Goal: Task Accomplishment & Management: Use online tool/utility

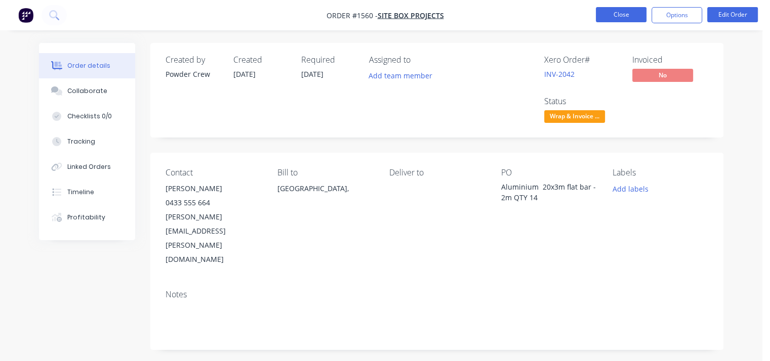
click at [624, 17] on button "Close" at bounding box center [621, 14] width 51 height 15
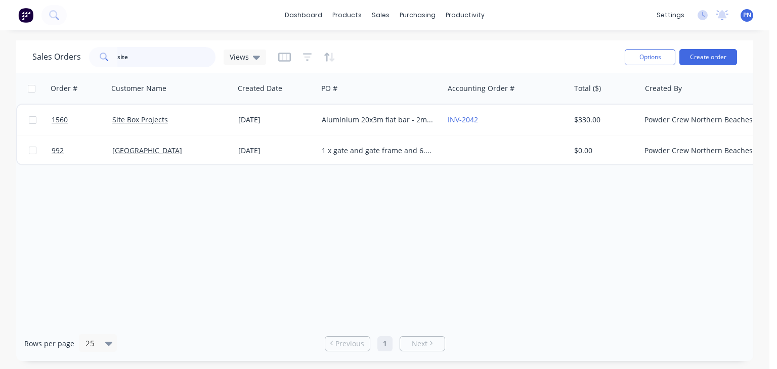
click at [190, 51] on input "site" at bounding box center [166, 57] width 99 height 20
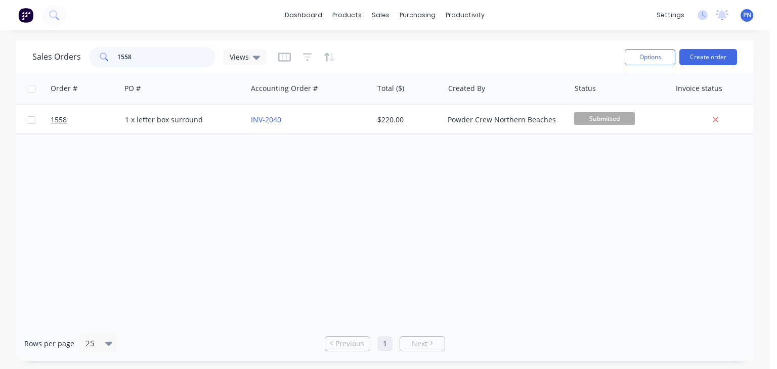
scroll to position [0, 205]
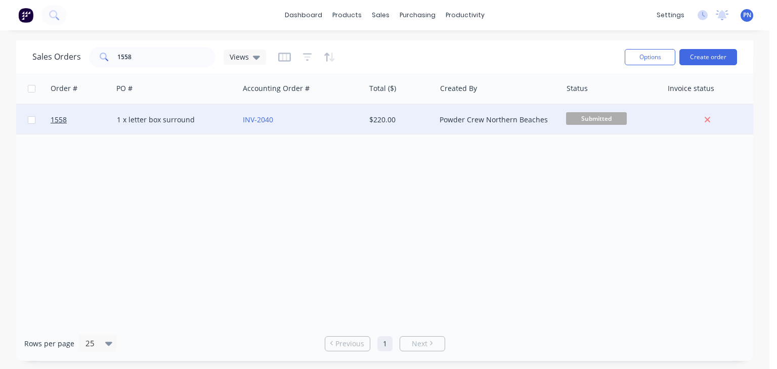
click at [587, 115] on span "Submitted" at bounding box center [596, 118] width 61 height 13
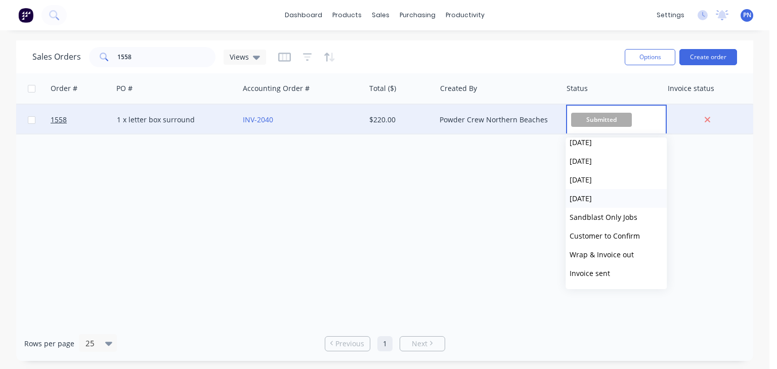
scroll to position [152, 0]
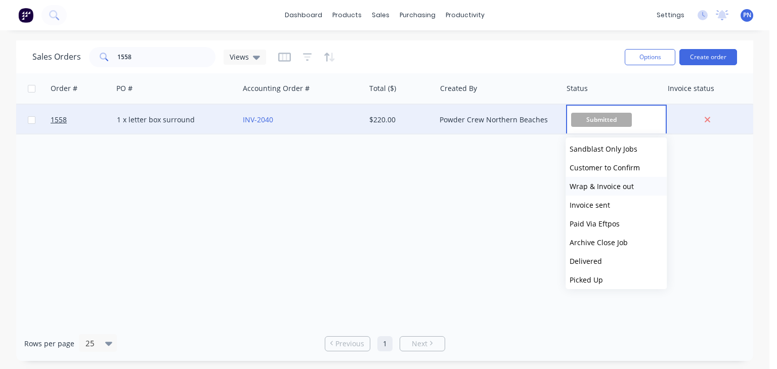
click at [605, 185] on span "Wrap & Invoice out" at bounding box center [602, 187] width 64 height 10
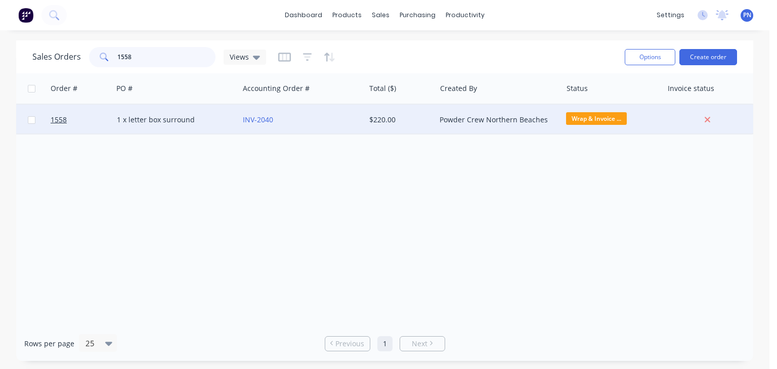
click at [158, 59] on input "1558" at bounding box center [166, 57] width 99 height 20
click at [157, 58] on input "1558" at bounding box center [166, 57] width 99 height 20
click at [582, 119] on span "Submitted" at bounding box center [596, 118] width 61 height 13
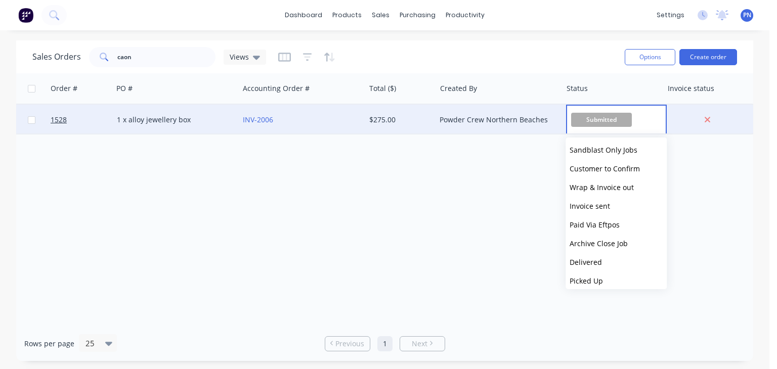
scroll to position [156, 0]
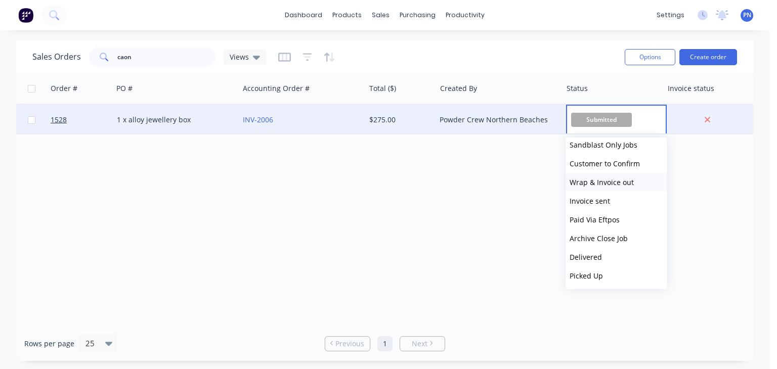
click at [595, 181] on span "Wrap & Invoice out" at bounding box center [602, 183] width 64 height 10
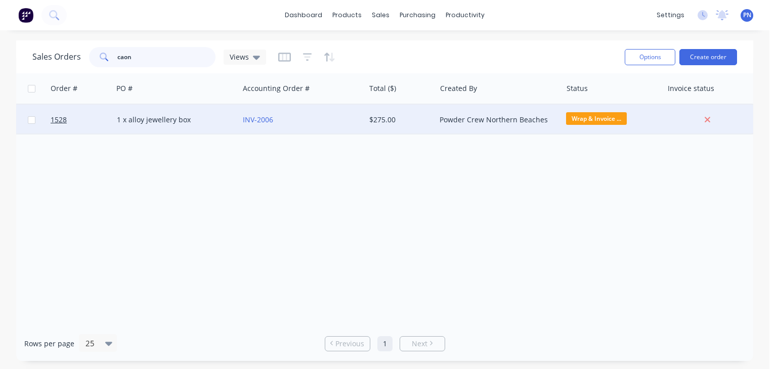
click at [162, 55] on input "caon" at bounding box center [166, 57] width 99 height 20
click at [584, 120] on span "[DATE]" at bounding box center [596, 118] width 61 height 13
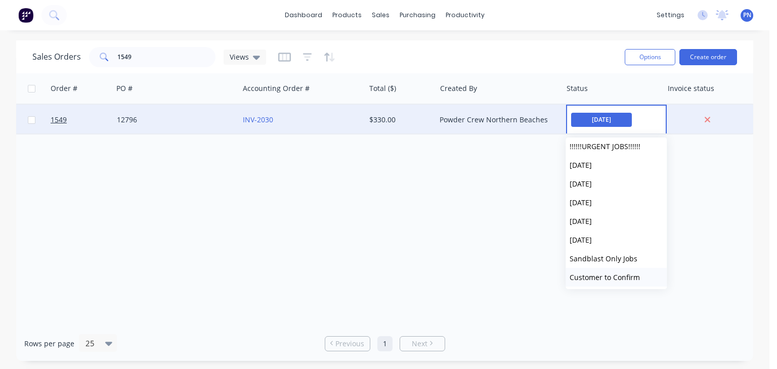
scroll to position [101, 0]
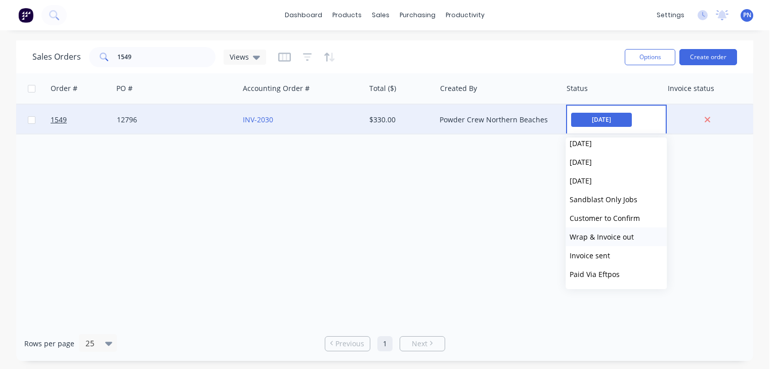
click at [595, 238] on span "Wrap & Invoice out" at bounding box center [602, 237] width 64 height 10
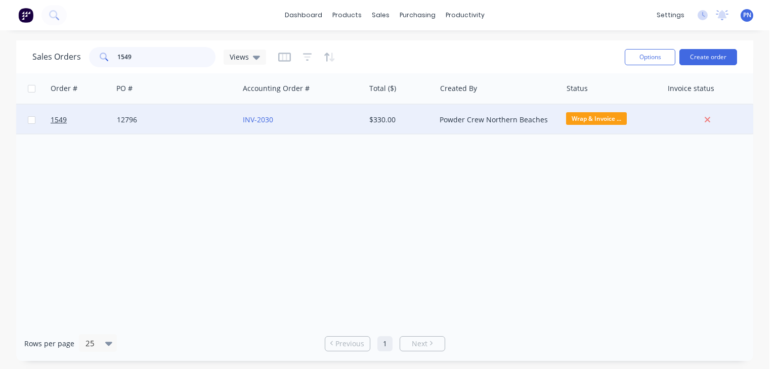
click at [148, 60] on input "1549" at bounding box center [166, 57] width 99 height 20
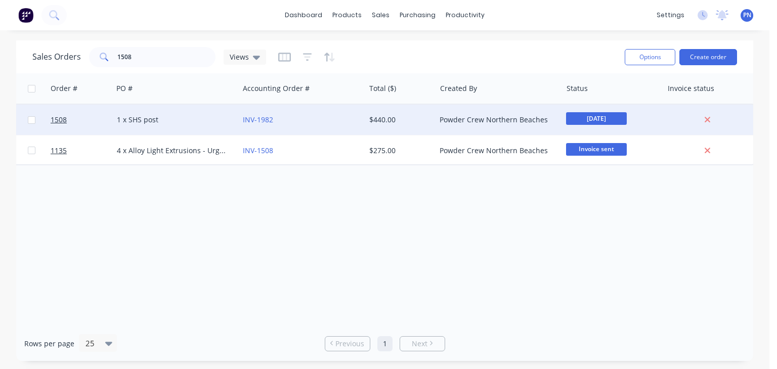
click at [593, 116] on span "[DATE]" at bounding box center [596, 118] width 61 height 13
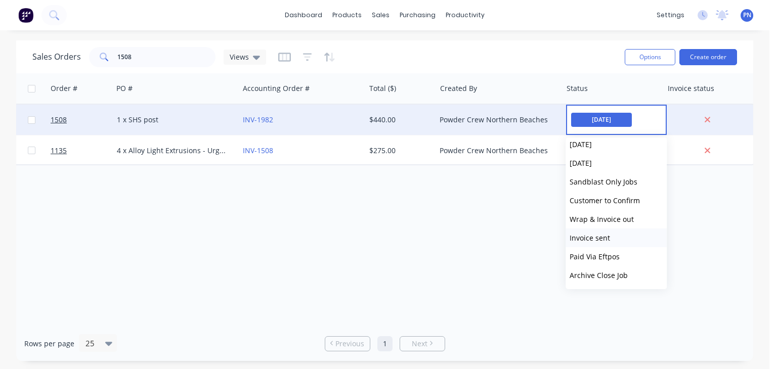
scroll to position [152, 0]
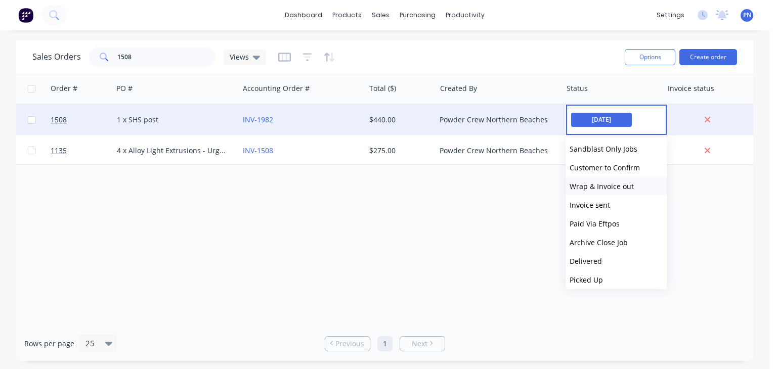
click at [595, 189] on span "Wrap & Invoice out" at bounding box center [602, 187] width 64 height 10
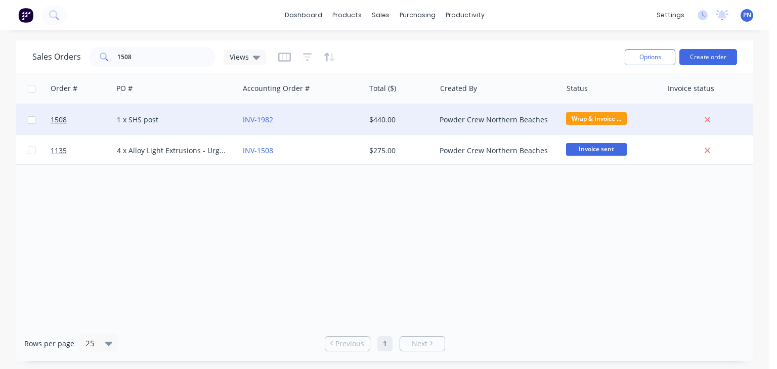
drag, startPoint x: 253, startPoint y: 320, endPoint x: 60, endPoint y: 265, distance: 200.2
click at [62, 272] on div "Order # Customer Name Created Date PO # Accounting Order # Total ($) Created By…" at bounding box center [384, 199] width 737 height 253
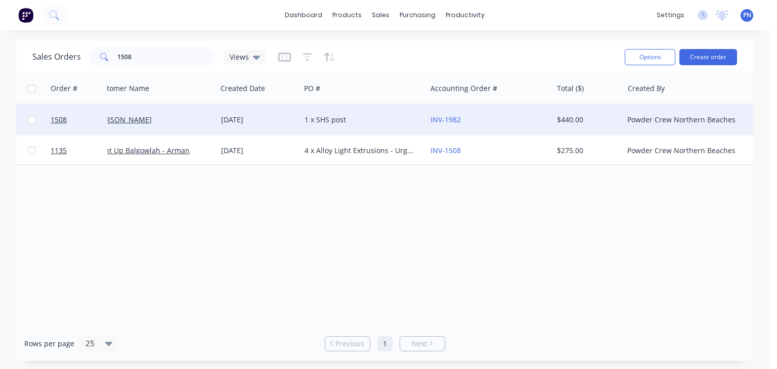
scroll to position [0, 0]
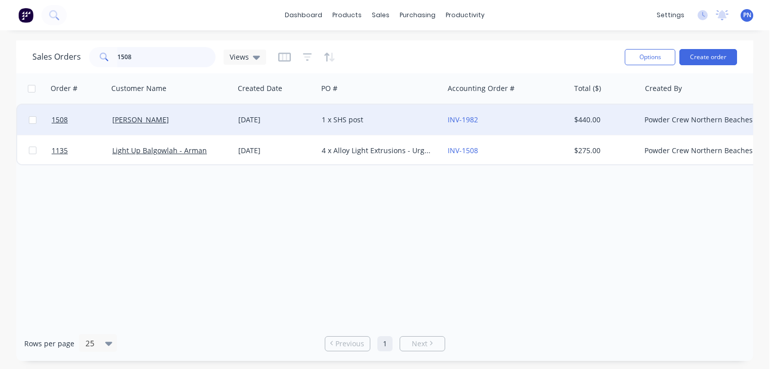
click at [178, 54] on input "1508" at bounding box center [166, 57] width 99 height 20
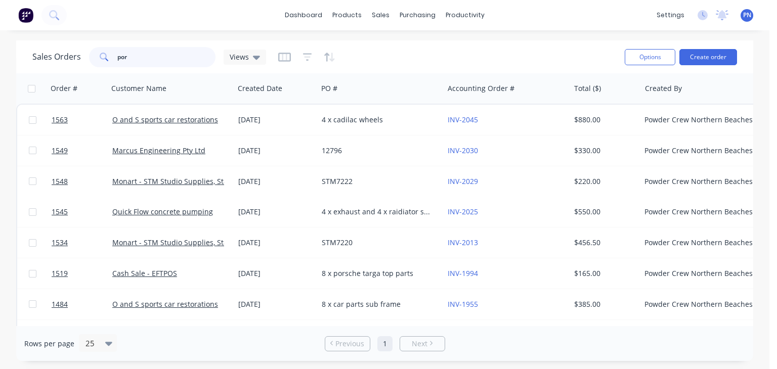
click at [138, 61] on input "por" at bounding box center [166, 57] width 99 height 20
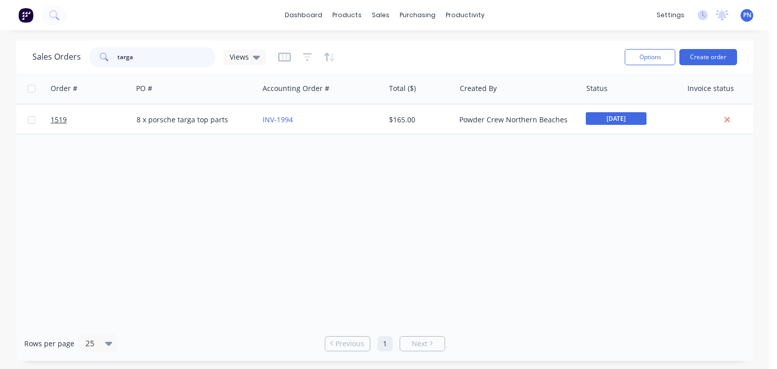
scroll to position [0, 186]
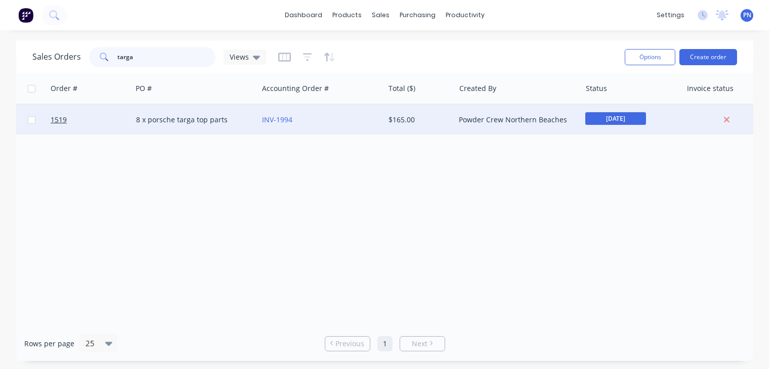
type input "targa"
click at [634, 114] on span "[DATE]" at bounding box center [616, 118] width 61 height 13
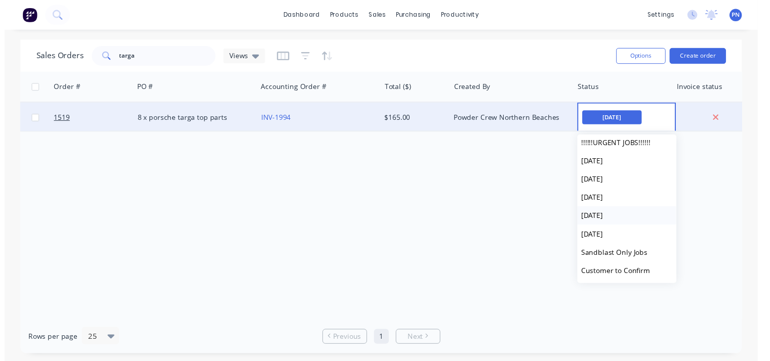
scroll to position [101, 0]
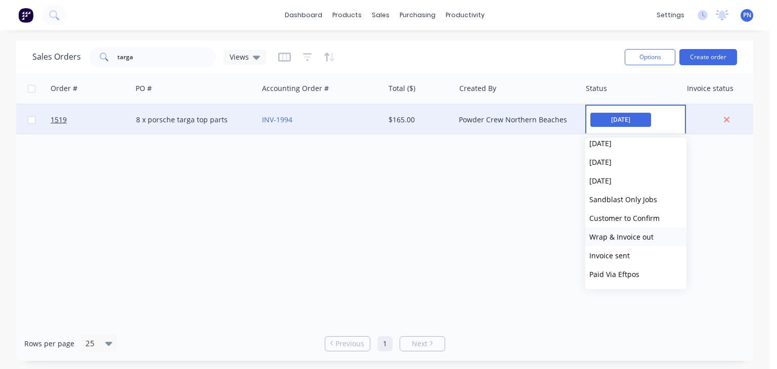
click at [623, 239] on span "Wrap & Invoice out" at bounding box center [622, 237] width 64 height 10
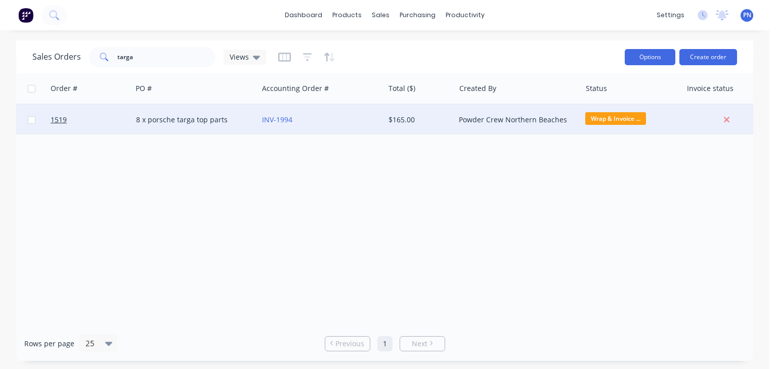
click at [647, 58] on button "Options" at bounding box center [650, 57] width 51 height 16
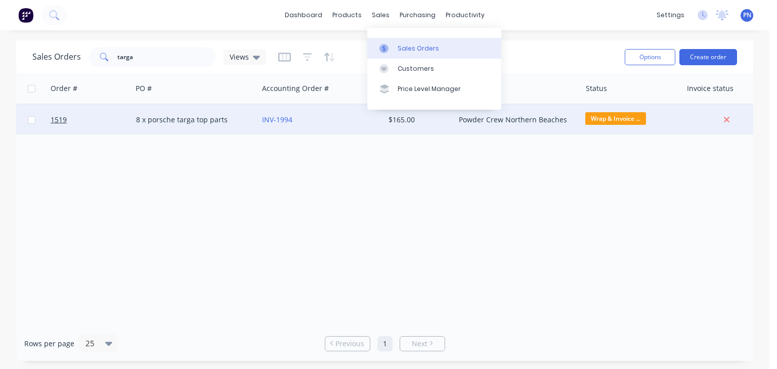
click at [415, 45] on div "Sales Orders" at bounding box center [419, 48] width 42 height 9
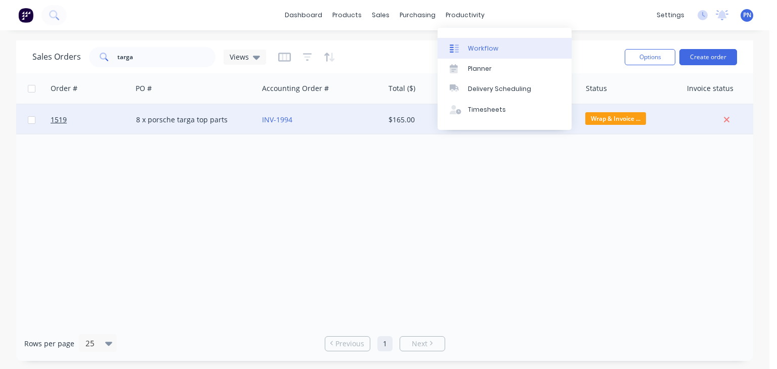
click at [476, 50] on div "Workflow" at bounding box center [483, 48] width 30 height 9
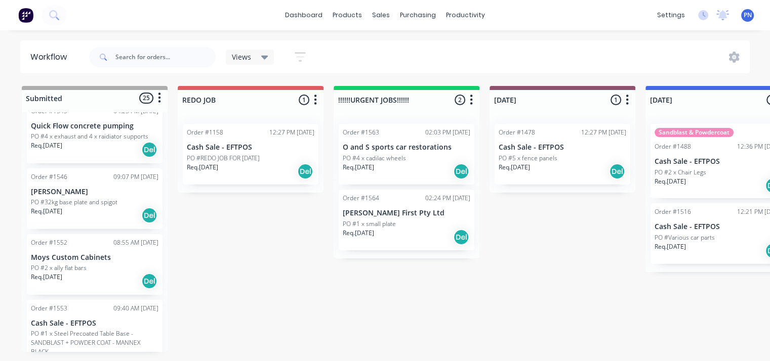
scroll to position [759, 0]
click at [119, 217] on div "Req. [DATE] Del" at bounding box center [95, 215] width 128 height 17
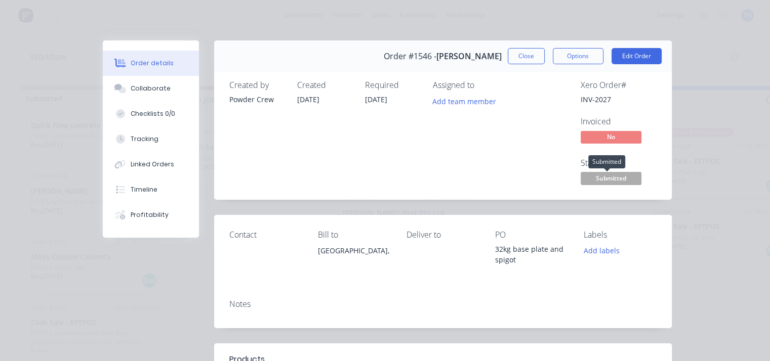
click at [620, 179] on span "Submitted" at bounding box center [611, 178] width 61 height 13
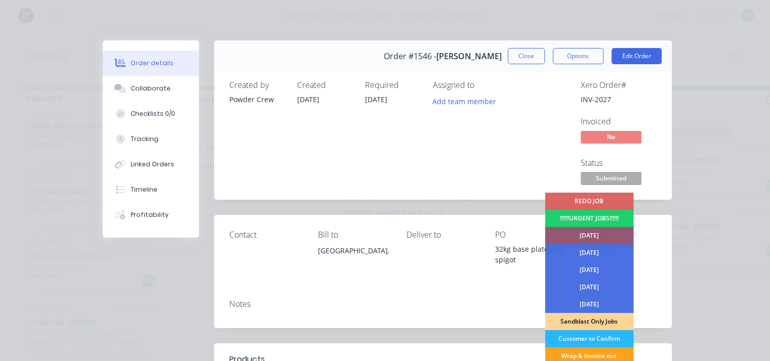
drag, startPoint x: 601, startPoint y: 301, endPoint x: 604, endPoint y: 219, distance: 82.0
click at [601, 301] on div "[DATE]" at bounding box center [589, 304] width 89 height 17
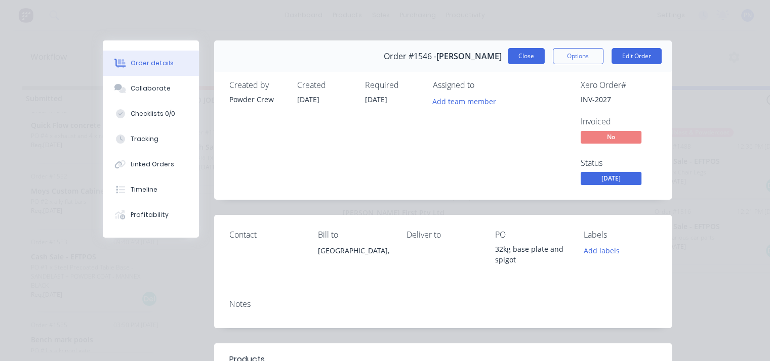
click at [525, 57] on button "Close" at bounding box center [526, 56] width 37 height 16
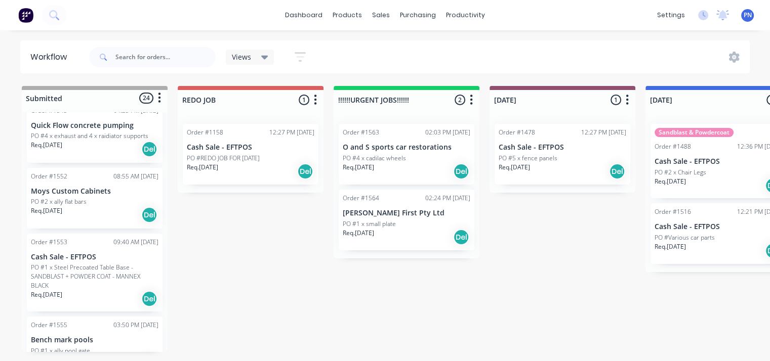
scroll to position [810, 0]
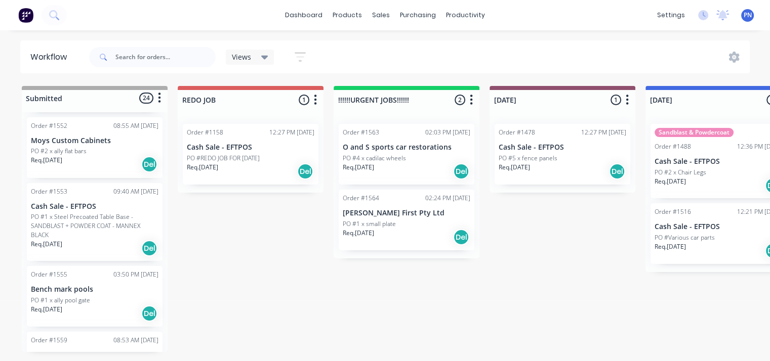
click at [102, 243] on div "Req. [DATE] Del" at bounding box center [95, 248] width 128 height 17
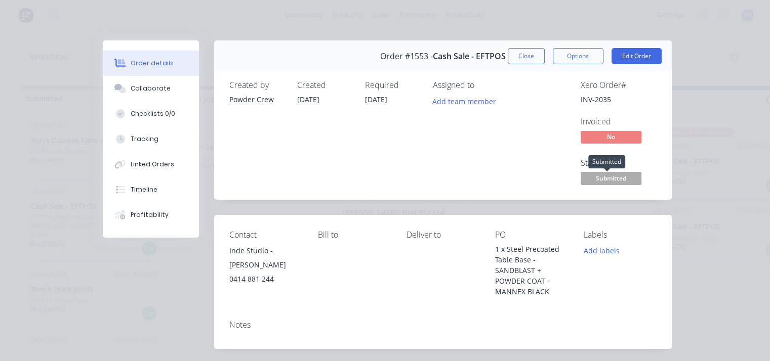
click at [607, 177] on span "Submitted" at bounding box center [611, 178] width 61 height 13
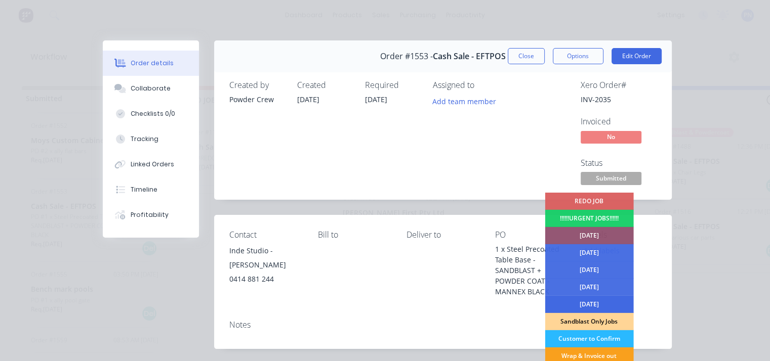
scroll to position [73, 0]
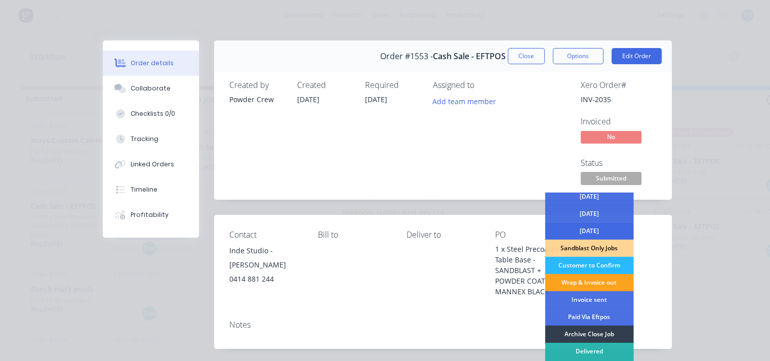
click at [583, 232] on div "[DATE]" at bounding box center [589, 231] width 89 height 17
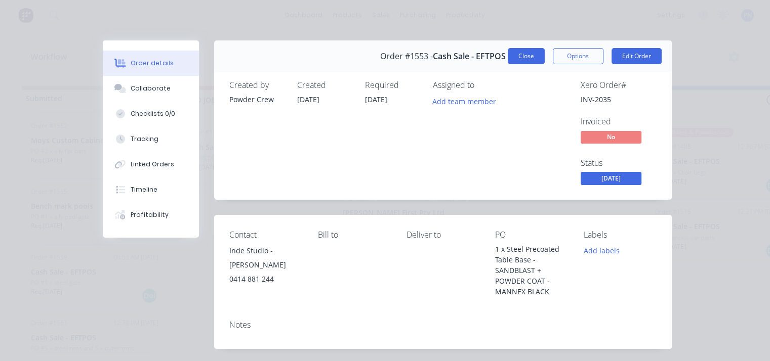
click at [527, 52] on button "Close" at bounding box center [526, 56] width 37 height 16
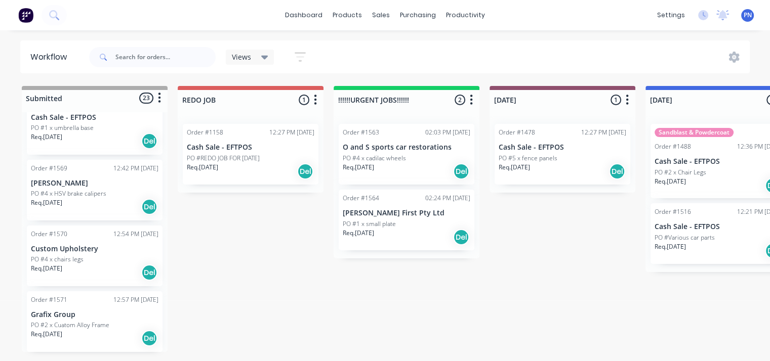
scroll to position [2, 0]
click at [113, 264] on div "Req. [DATE] Del" at bounding box center [95, 272] width 128 height 17
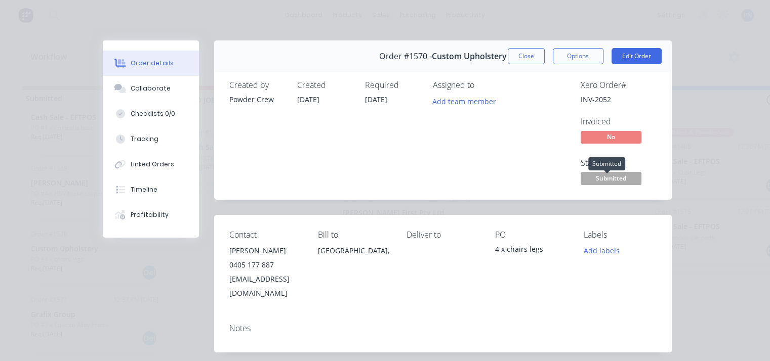
click at [601, 184] on span "Submitted" at bounding box center [611, 178] width 61 height 13
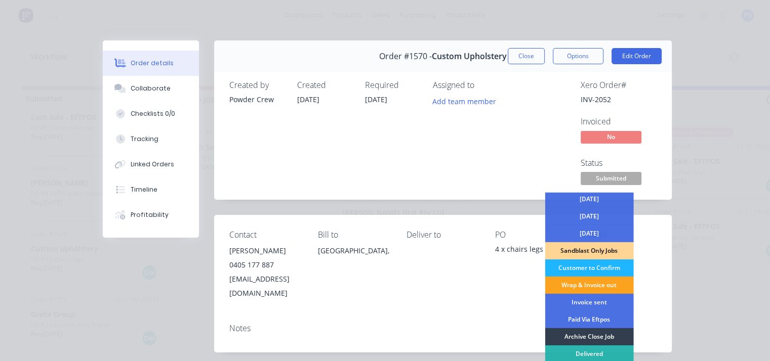
scroll to position [73, 0]
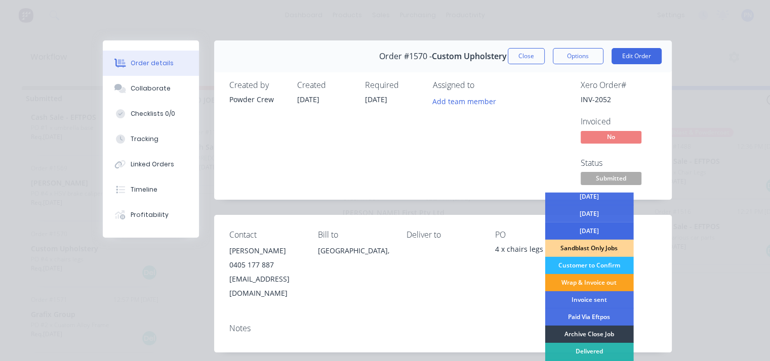
click at [596, 228] on div "[DATE]" at bounding box center [589, 231] width 89 height 17
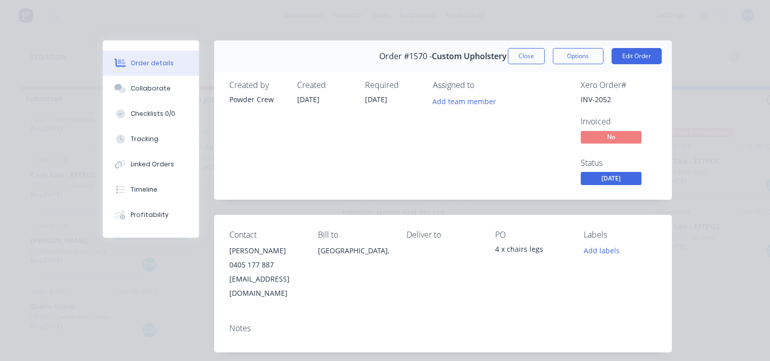
scroll to position [1228, 0]
click at [525, 57] on button "Close" at bounding box center [526, 56] width 37 height 16
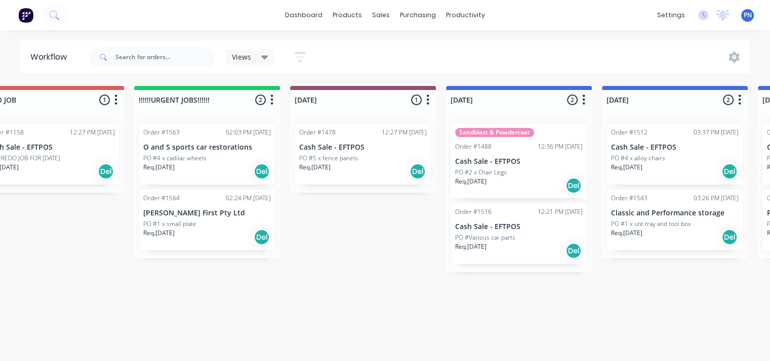
scroll to position [2, 219]
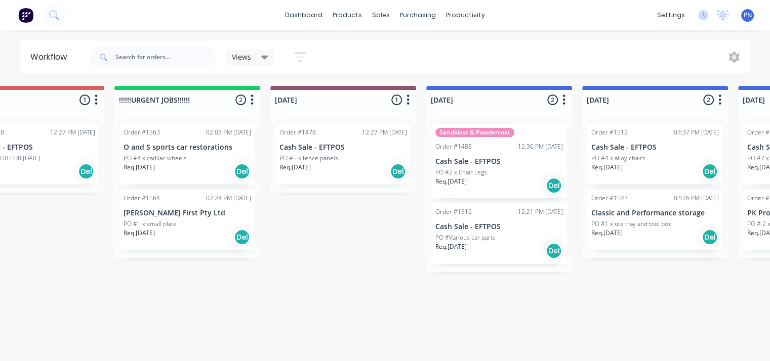
click at [207, 170] on div "Req. [DATE] Del" at bounding box center [187, 171] width 128 height 17
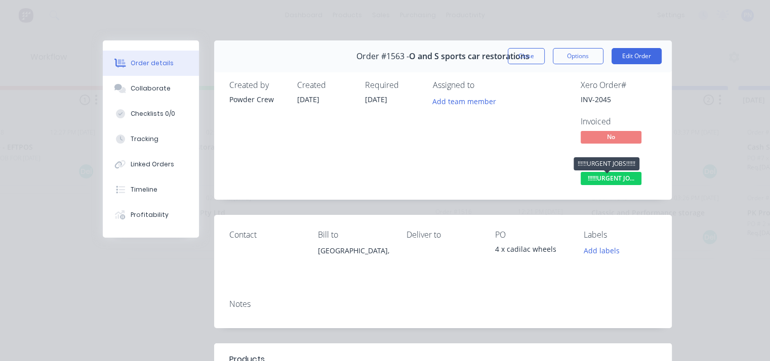
click at [601, 177] on span "!!!!!!URGENT JO..." at bounding box center [611, 178] width 61 height 13
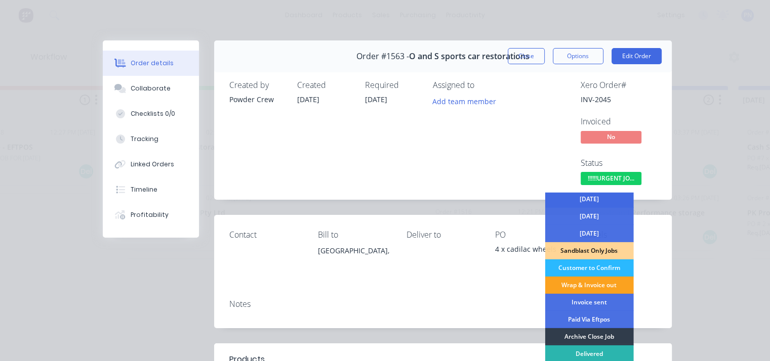
scroll to position [73, 0]
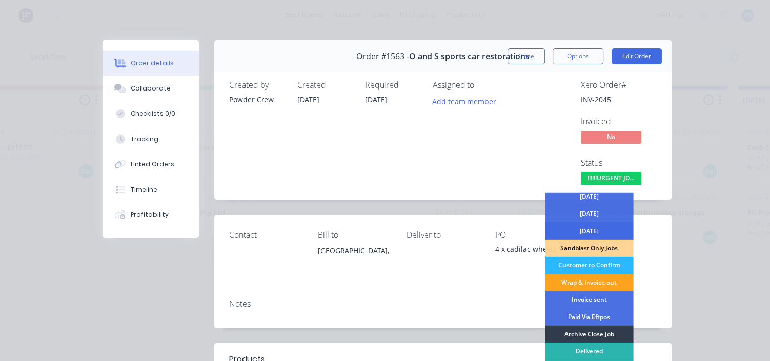
click at [595, 231] on div "[DATE]" at bounding box center [589, 231] width 89 height 17
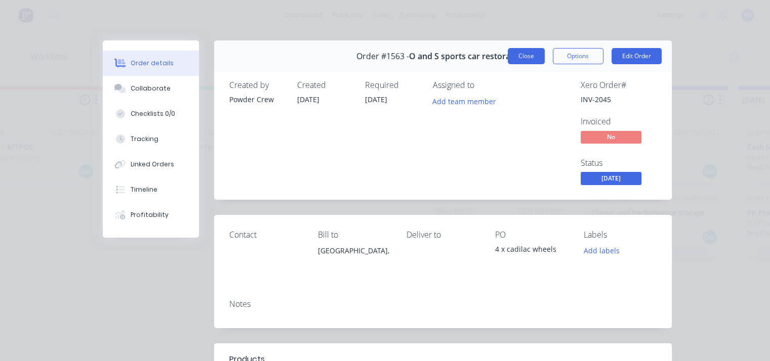
click at [535, 61] on button "Close" at bounding box center [526, 56] width 37 height 16
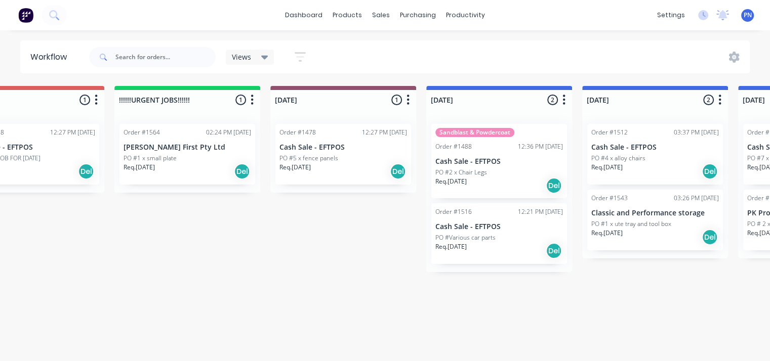
click at [199, 168] on div "Req. [DATE] Del" at bounding box center [187, 171] width 128 height 17
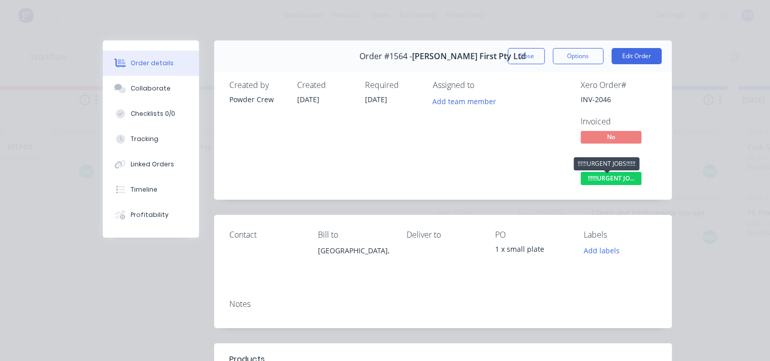
click at [623, 181] on span "!!!!!!URGENT JO..." at bounding box center [611, 178] width 61 height 13
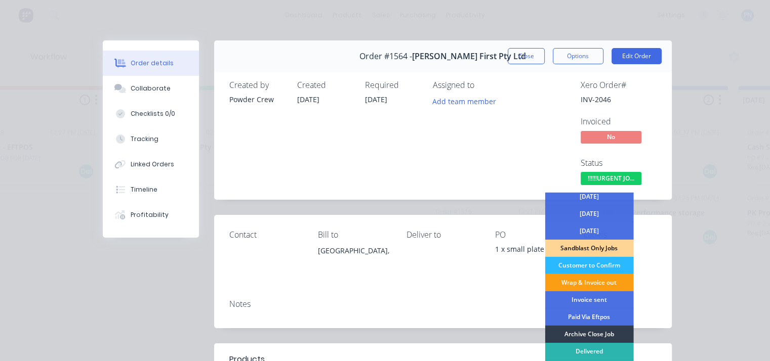
click at [608, 284] on div "Wrap & Invoice out" at bounding box center [589, 282] width 89 height 17
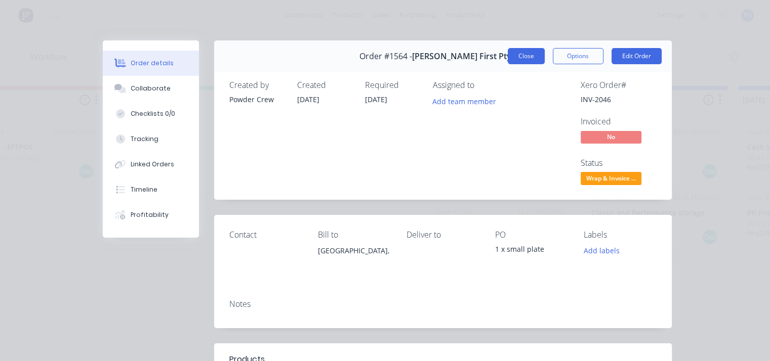
click at [523, 55] on button "Close" at bounding box center [526, 56] width 37 height 16
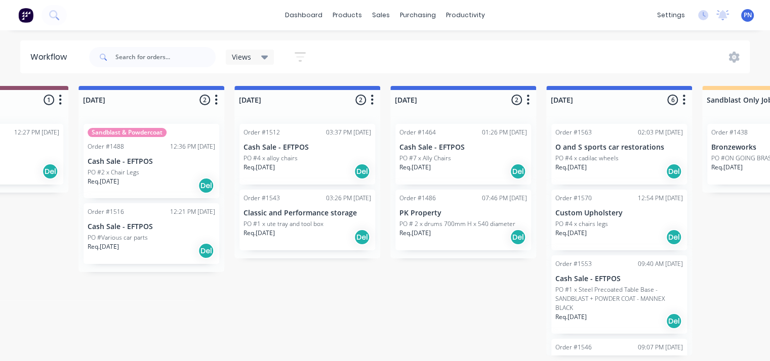
scroll to position [2, 580]
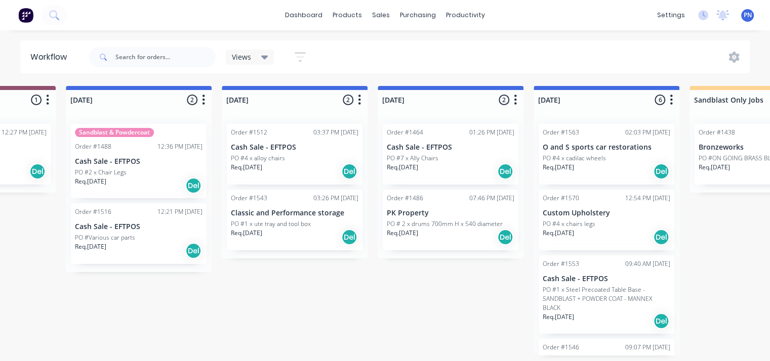
click at [168, 245] on div "Req. [DATE] Del" at bounding box center [139, 250] width 128 height 17
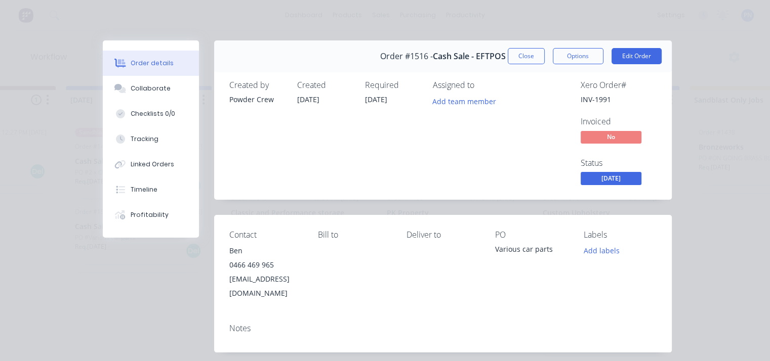
click at [599, 179] on span "[DATE]" at bounding box center [611, 178] width 61 height 13
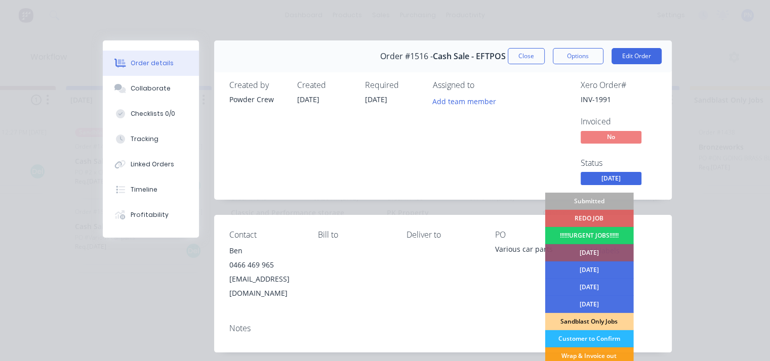
drag, startPoint x: 597, startPoint y: 301, endPoint x: 597, endPoint y: 288, distance: 13.2
click at [597, 302] on div "[DATE]" at bounding box center [589, 304] width 89 height 17
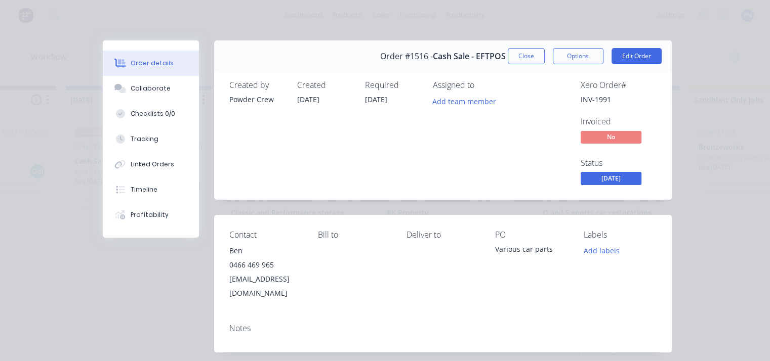
click at [525, 62] on button "Close" at bounding box center [526, 56] width 37 height 16
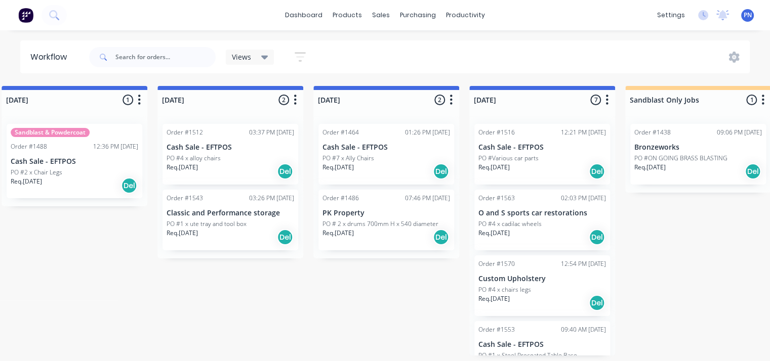
scroll to position [2, 658]
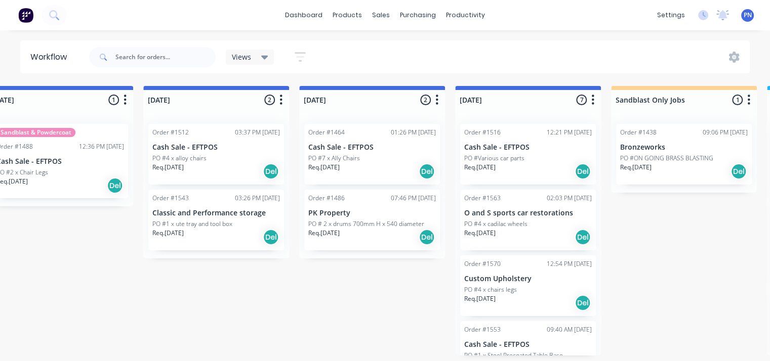
click at [243, 235] on div "Req. [DATE] Del" at bounding box center [216, 237] width 128 height 17
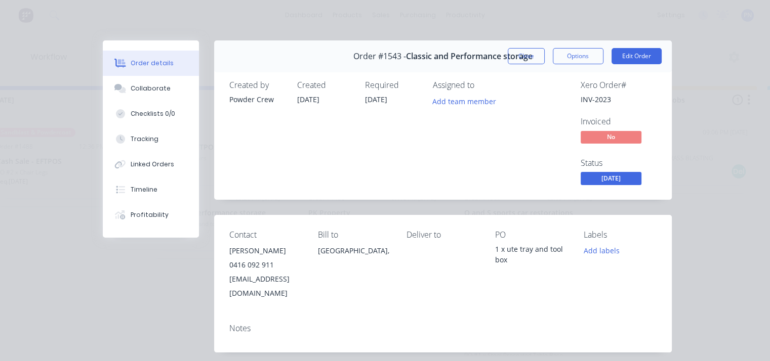
click at [614, 177] on span "[DATE]" at bounding box center [611, 178] width 61 height 13
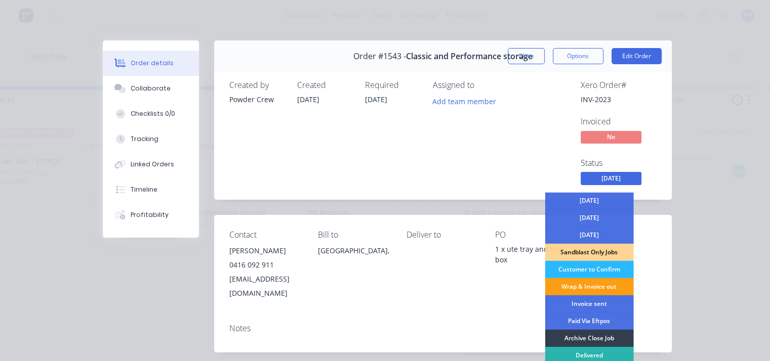
scroll to position [73, 0]
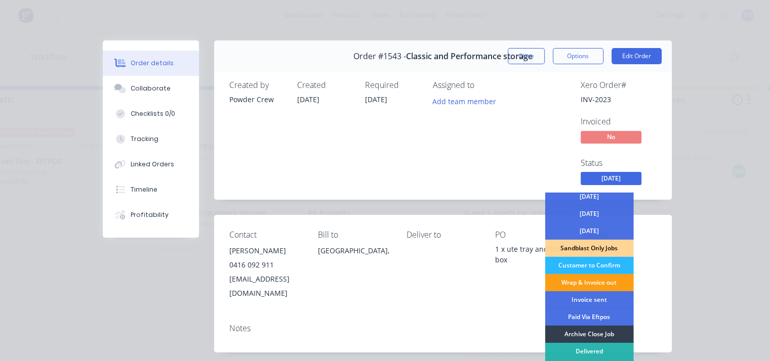
click at [599, 282] on div "Wrap & Invoice out" at bounding box center [589, 282] width 89 height 17
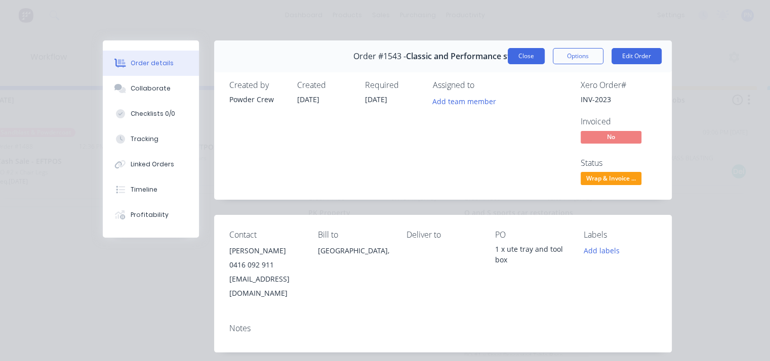
click at [525, 52] on button "Close" at bounding box center [526, 56] width 37 height 16
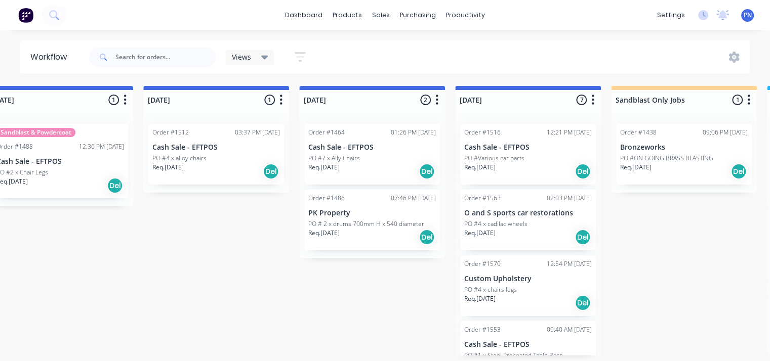
click at [230, 173] on div "Req. [DATE] Del" at bounding box center [216, 171] width 128 height 17
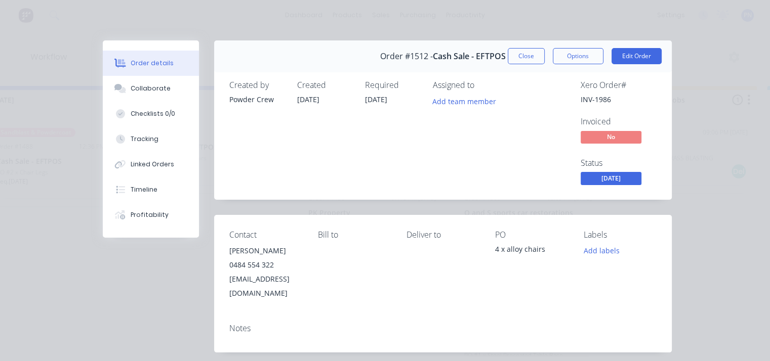
scroll to position [0, 0]
click at [519, 57] on button "Close" at bounding box center [526, 56] width 37 height 16
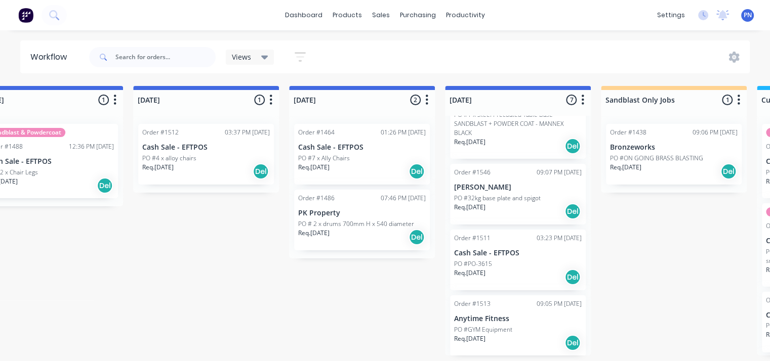
scroll to position [2, 634]
